Goal: Transaction & Acquisition: Obtain resource

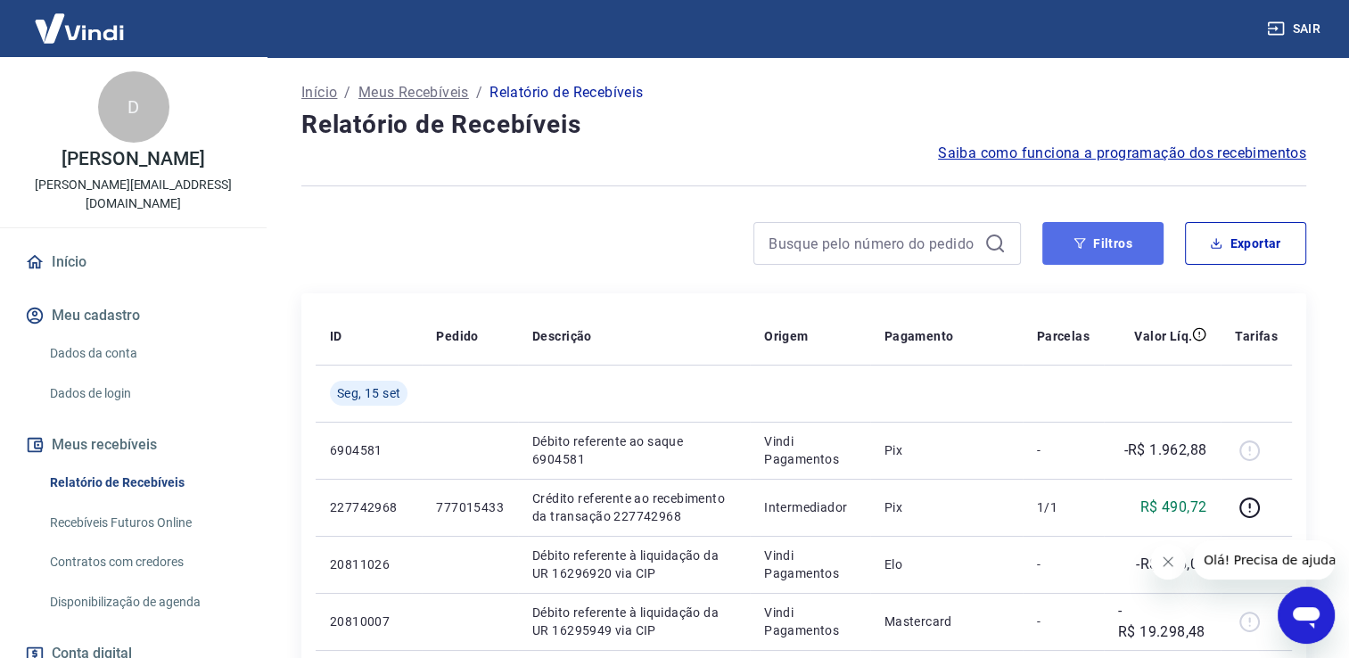
click at [1117, 242] on button "Filtros" at bounding box center [1103, 243] width 121 height 43
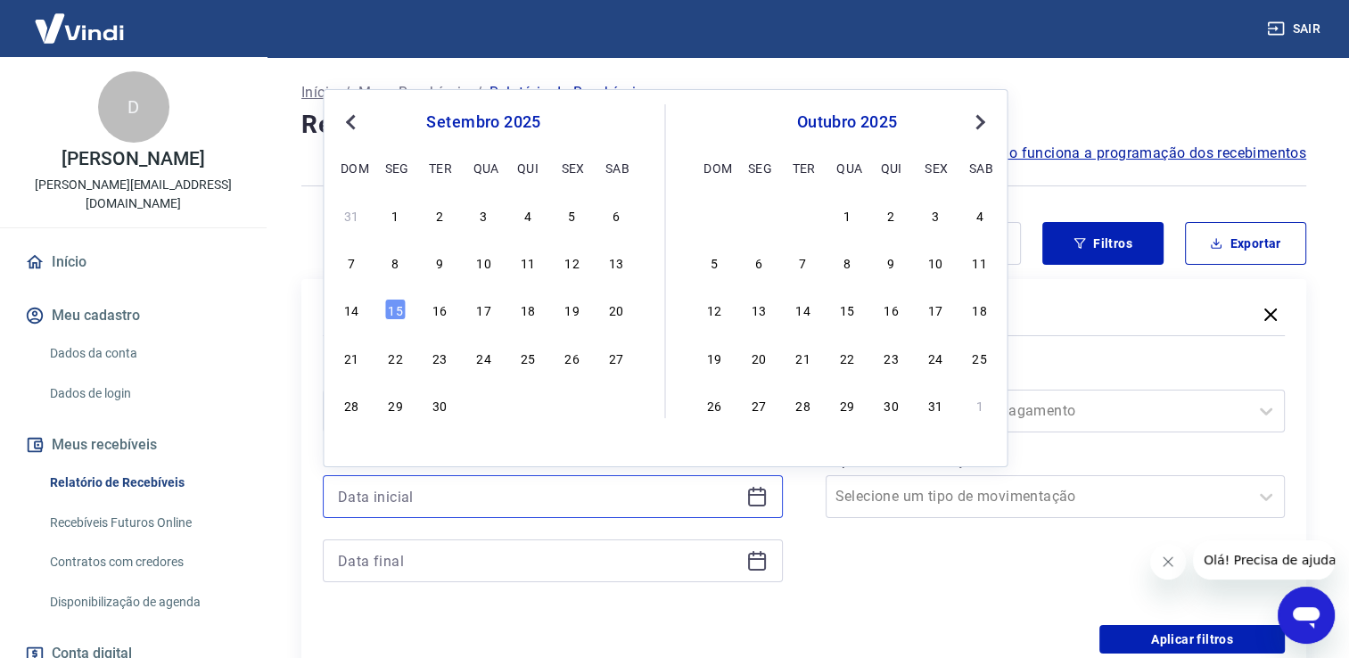
click at [408, 498] on input at bounding box center [538, 496] width 401 height 27
click at [534, 271] on div "11" at bounding box center [527, 262] width 21 height 21
type input "[DATE]"
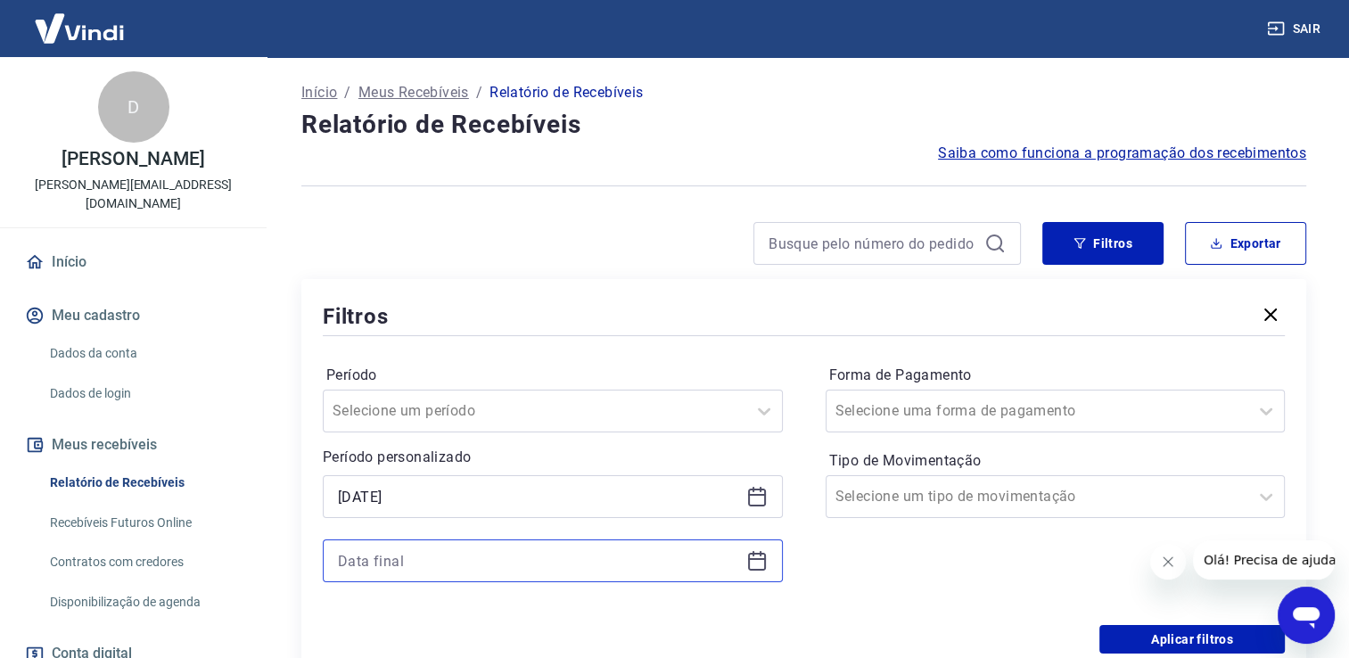
click at [422, 564] on input at bounding box center [538, 561] width 401 height 27
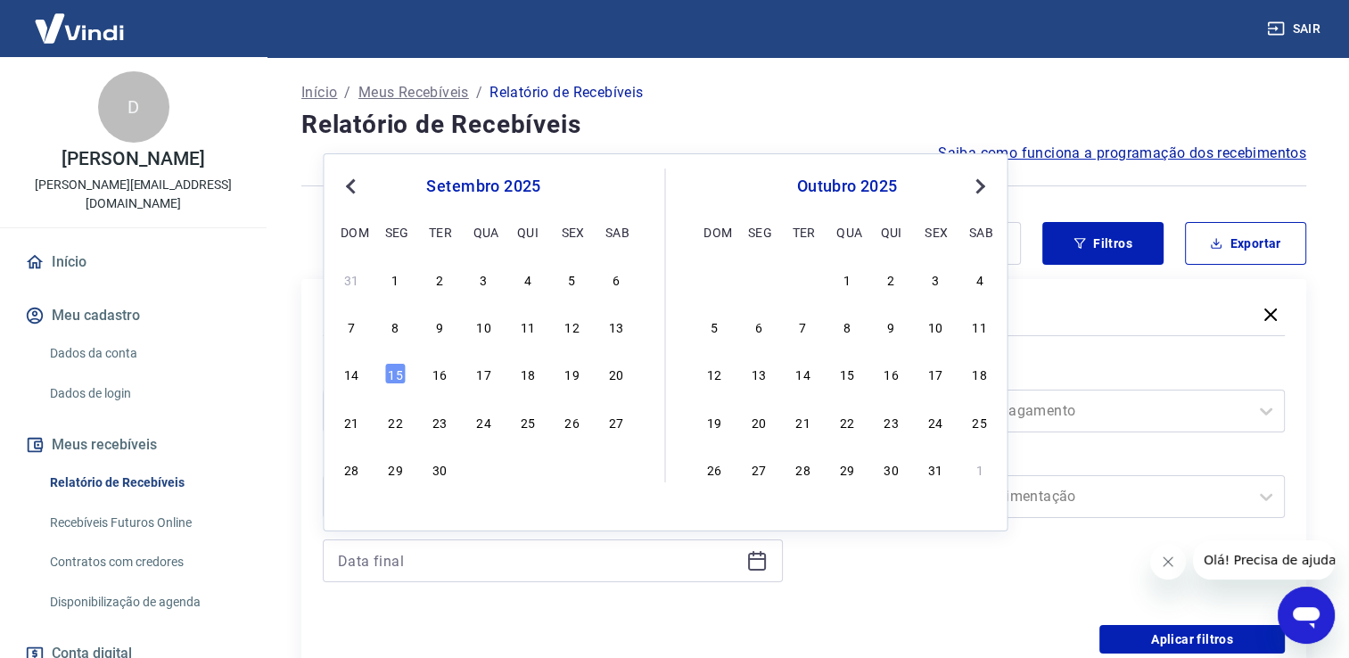
drag, startPoint x: 396, startPoint y: 375, endPoint x: 1035, endPoint y: 600, distance: 678.1
click at [396, 375] on div "15" at bounding box center [395, 373] width 21 height 21
type input "[DATE]"
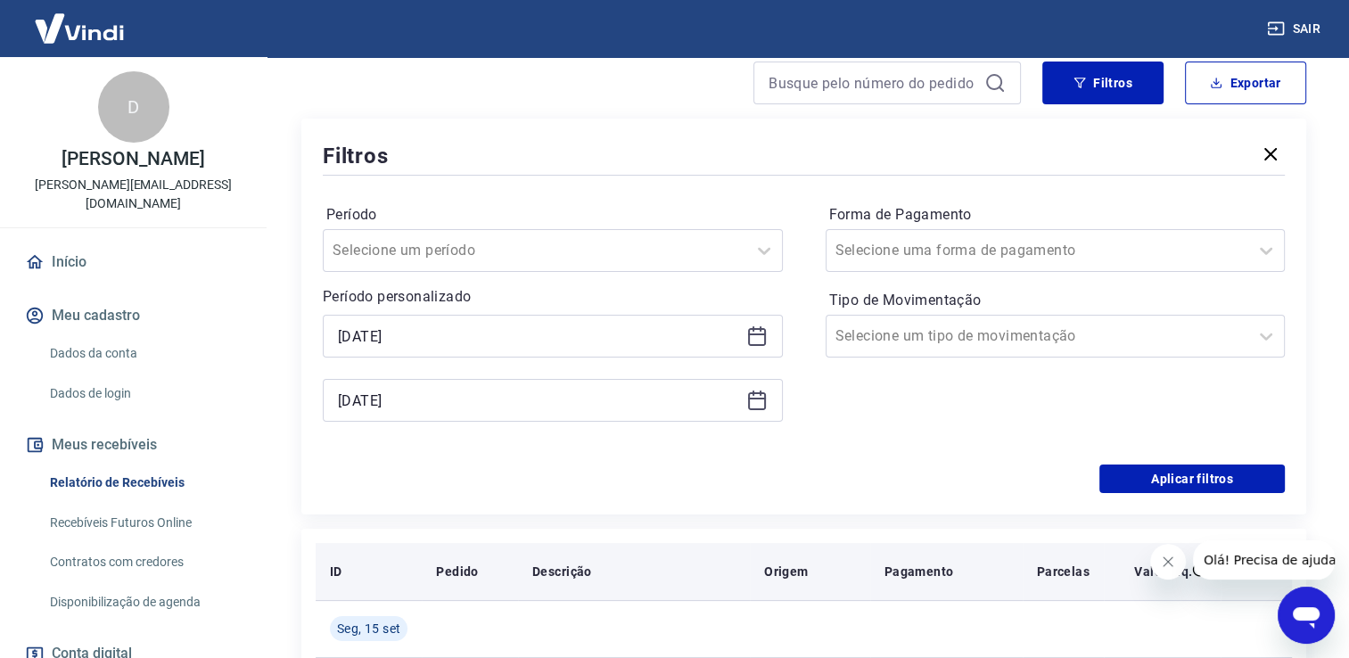
scroll to position [178, 0]
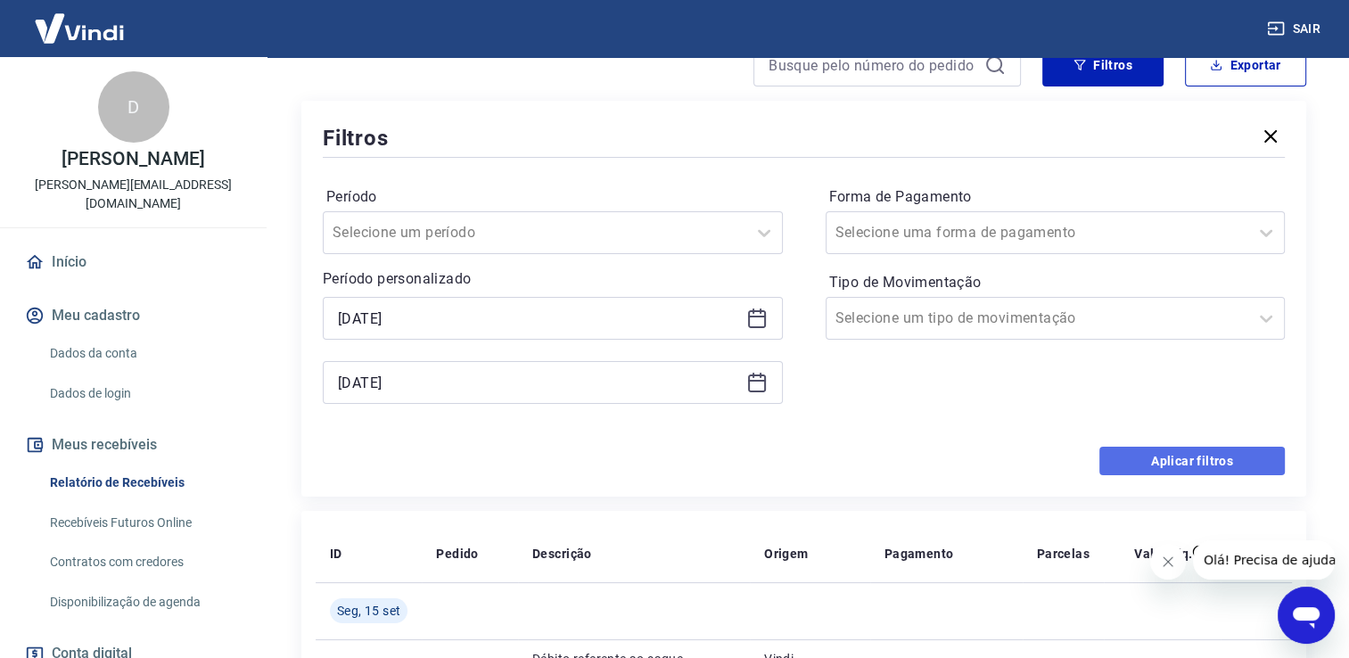
click at [1118, 463] on button "Aplicar filtros" at bounding box center [1193, 461] width 186 height 29
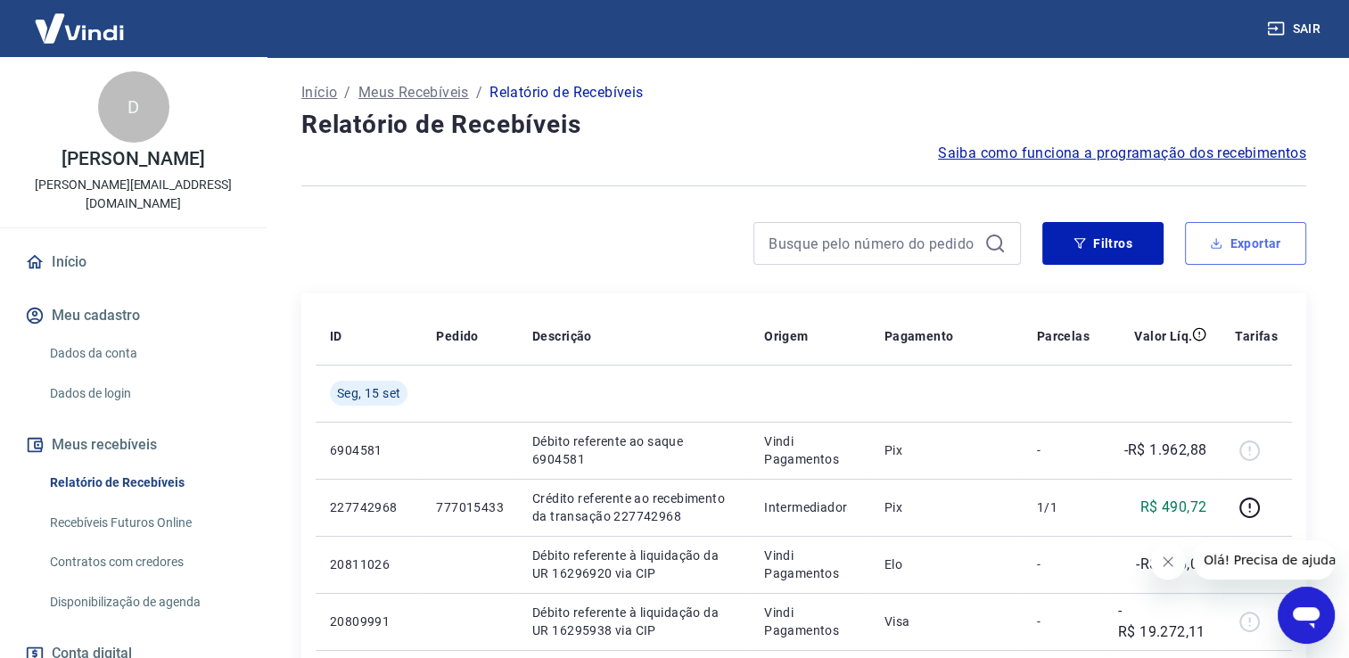
click at [1278, 240] on button "Exportar" at bounding box center [1245, 243] width 121 height 43
type input "[DATE]"
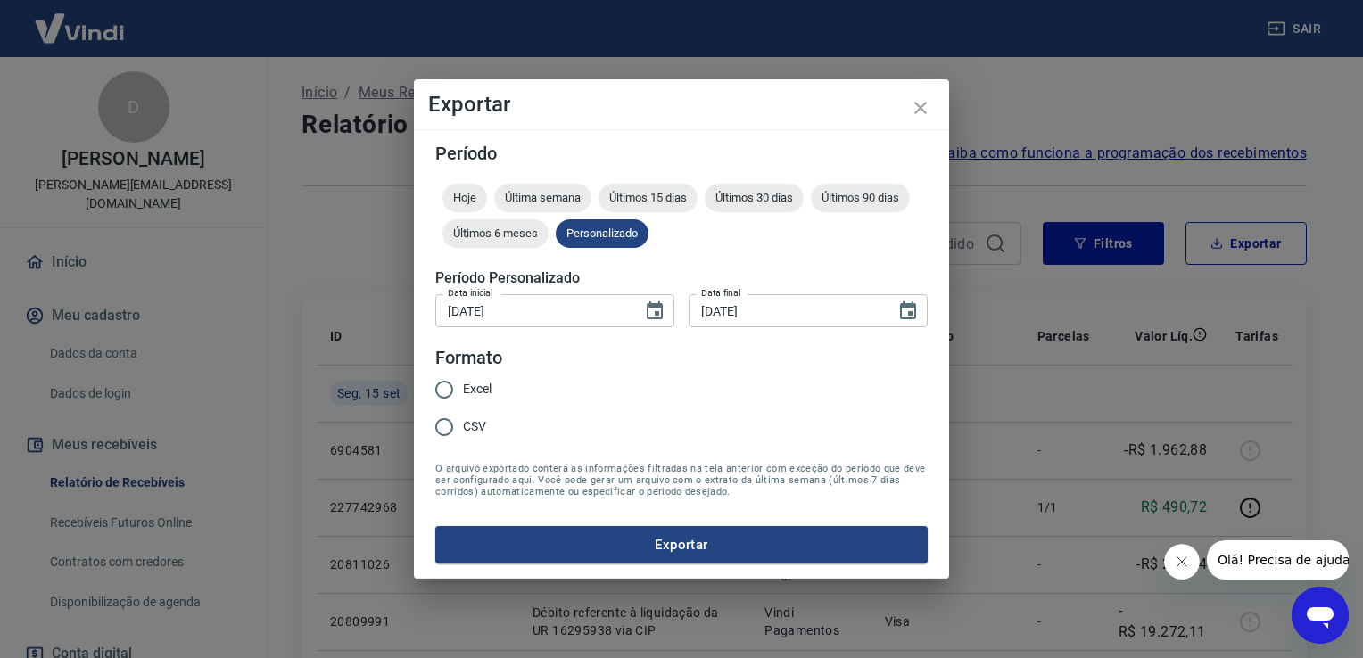
click at [467, 394] on span "Excel" at bounding box center [477, 389] width 29 height 19
click at [463, 394] on input "Excel" at bounding box center [443, 389] width 37 height 37
radio input "true"
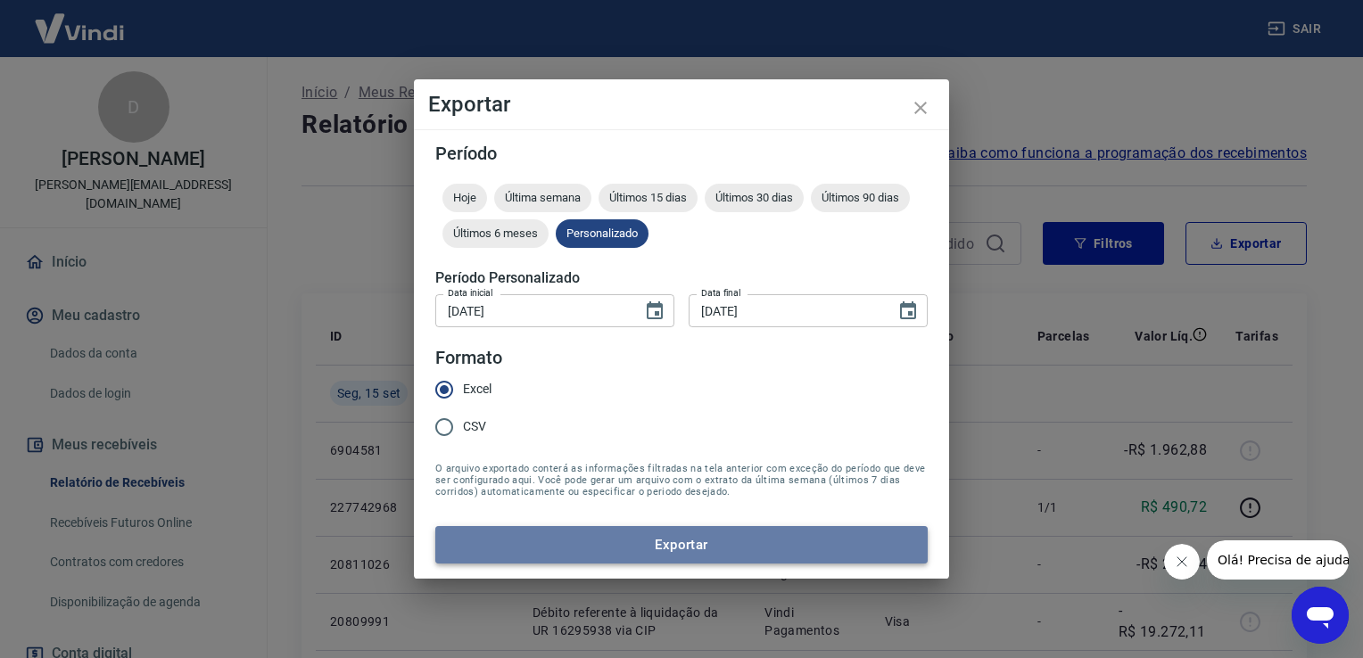
click at [644, 544] on button "Exportar" at bounding box center [681, 544] width 492 height 37
